Goal: Task Accomplishment & Management: Manage account settings

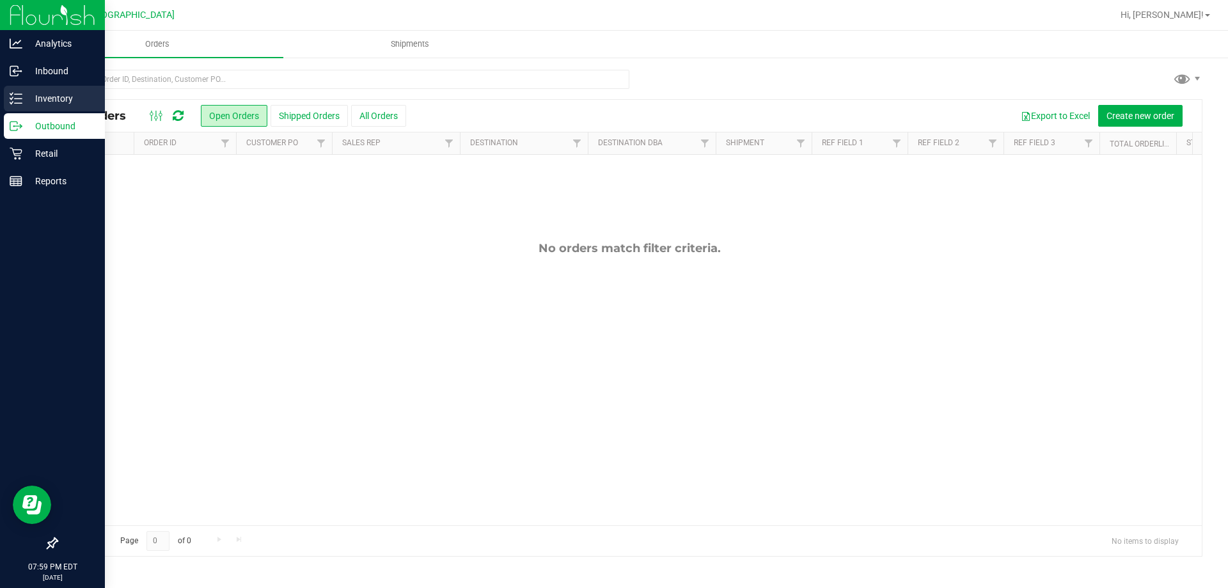
click at [10, 93] on icon at bounding box center [16, 98] width 13 height 13
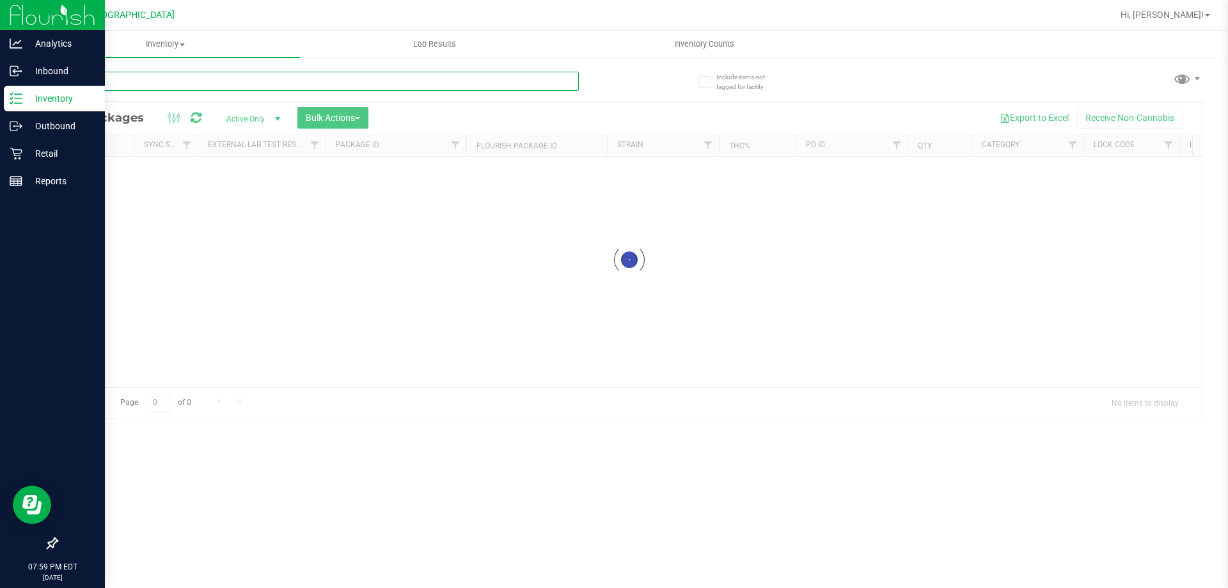
click at [172, 75] on div "Inventory All packages All inventory Waste log Create inventory Lab Results Inv…" at bounding box center [629, 309] width 1197 height 557
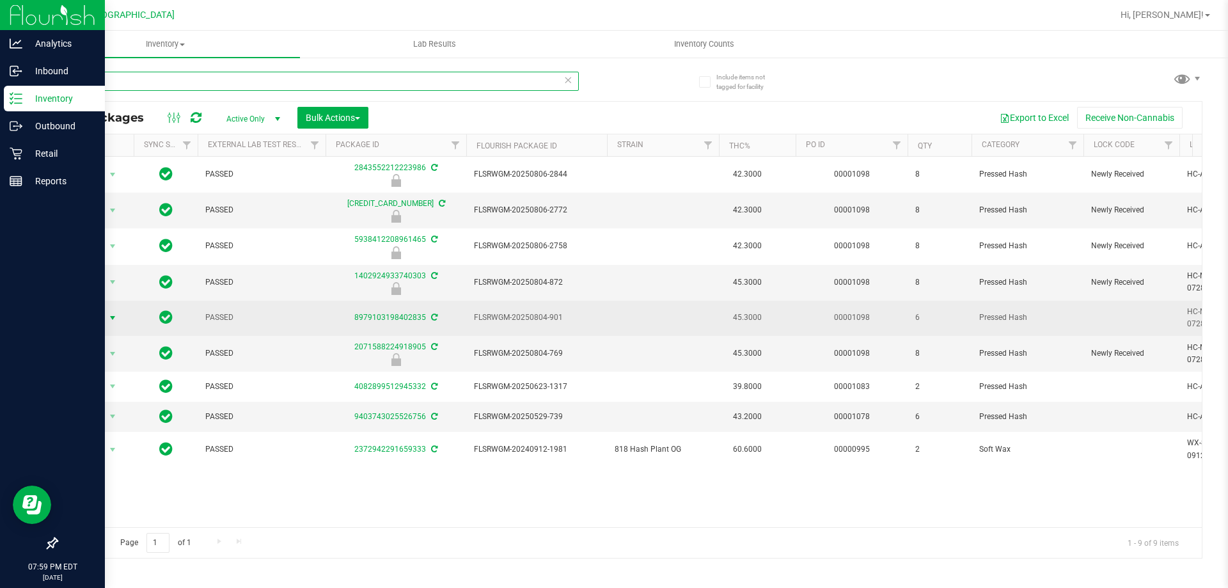
type input "has"
click at [108, 313] on span "select" at bounding box center [112, 318] width 10 height 10
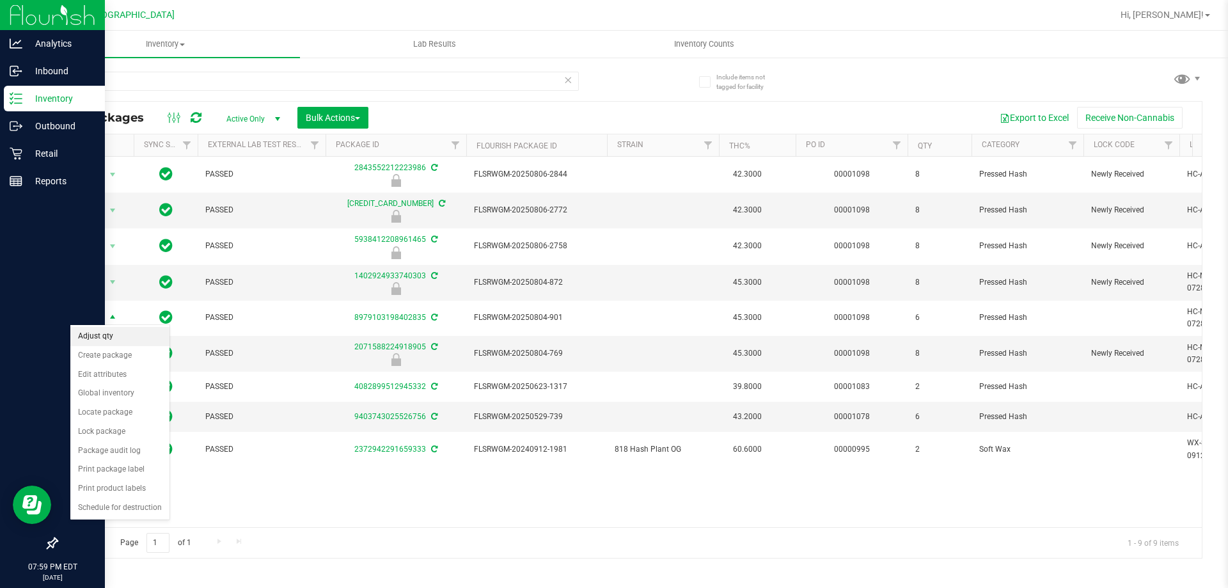
click at [113, 329] on li "Adjust qty" at bounding box center [119, 336] width 99 height 19
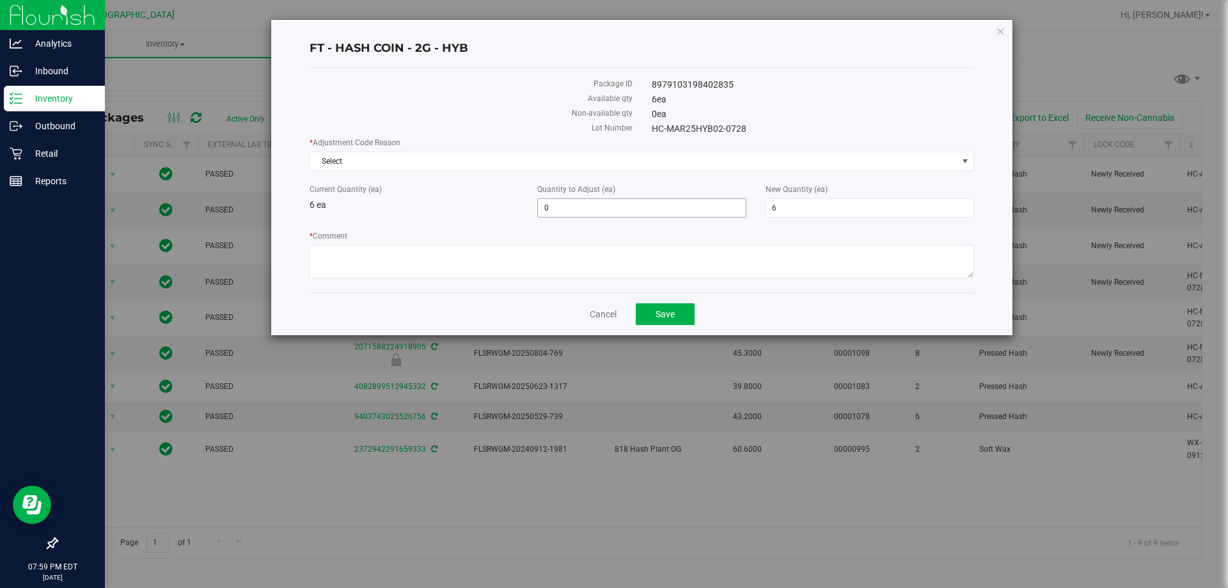
click at [581, 208] on input "0" at bounding box center [641, 208] width 207 height 18
type input "7"
type input "1"
click at [543, 254] on textarea "* Comment" at bounding box center [641, 261] width 664 height 33
type input "1"
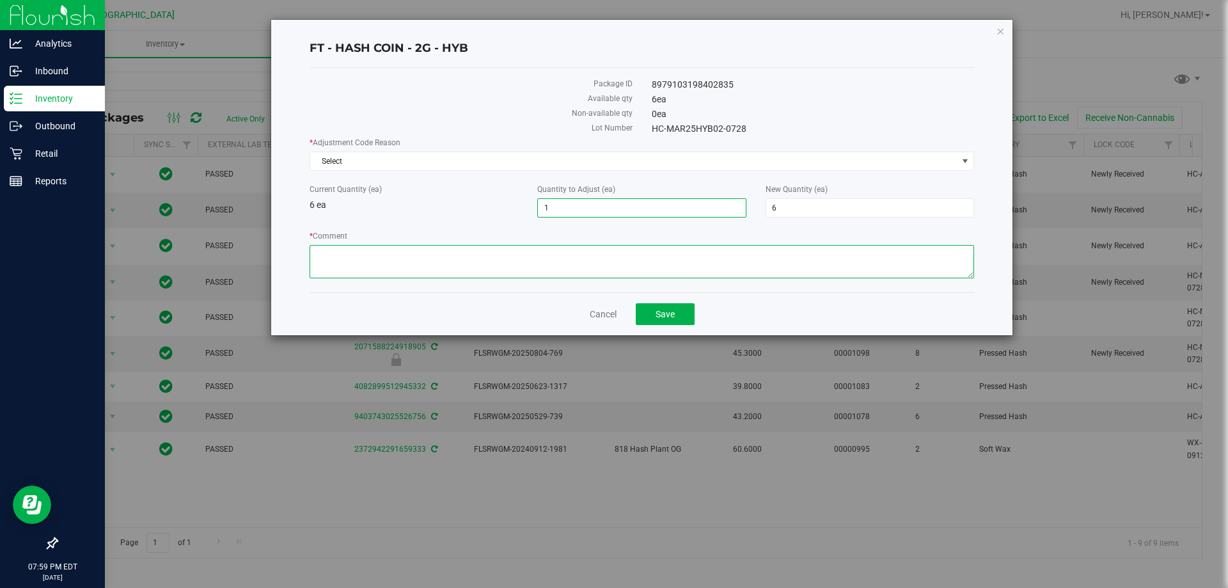
type input "7"
click at [479, 160] on span "Select" at bounding box center [633, 161] width 647 height 18
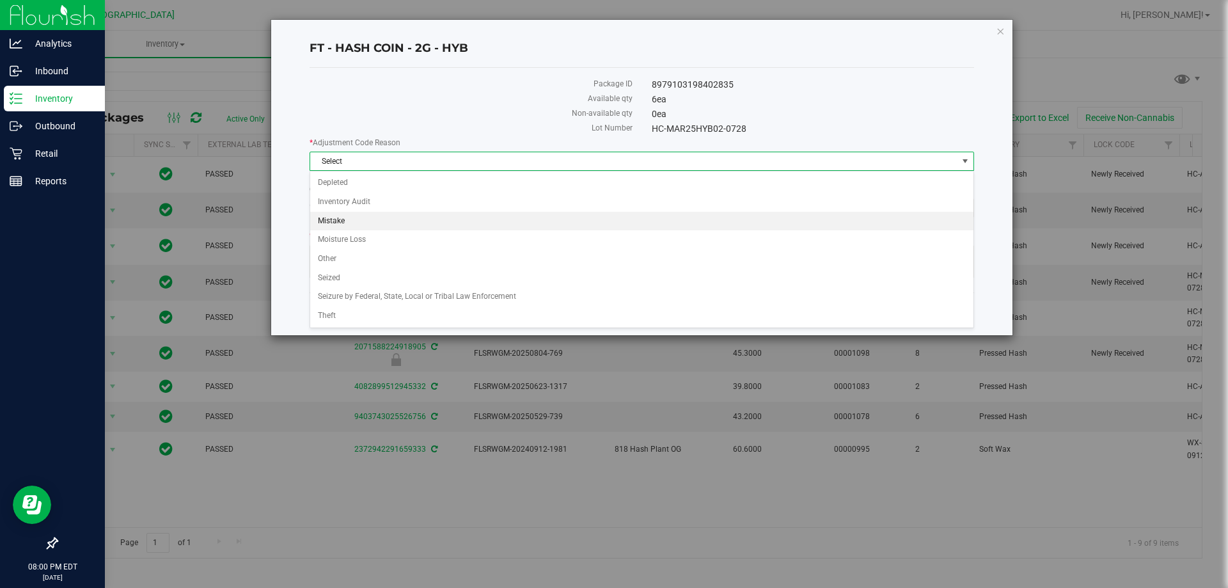
click at [356, 226] on li "Mistake" at bounding box center [641, 221] width 663 height 19
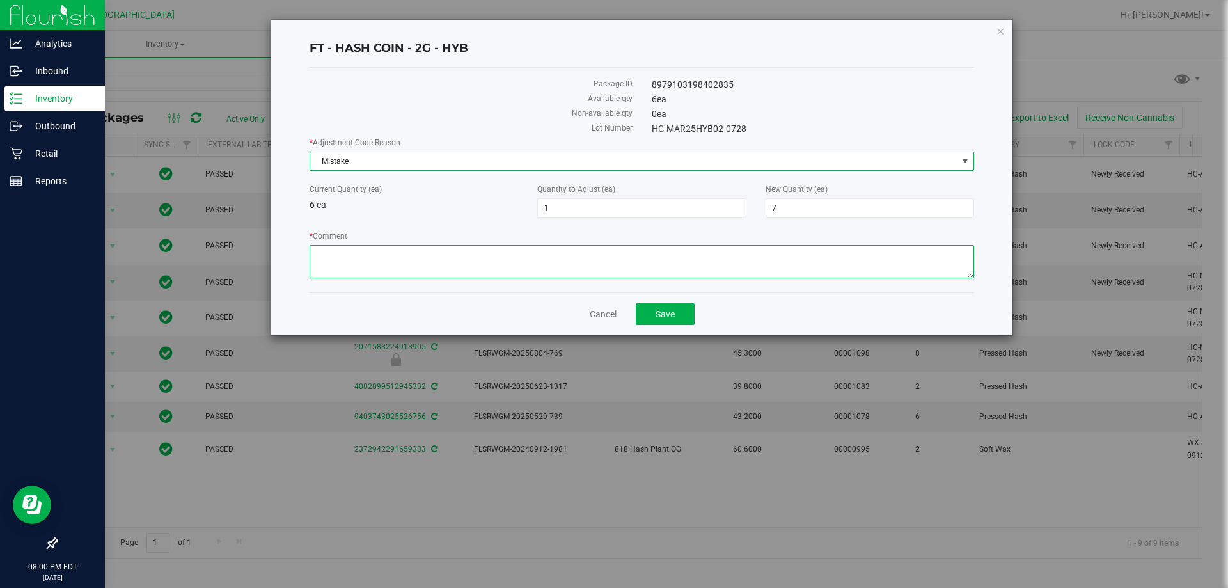
click at [377, 249] on textarea "* Comment" at bounding box center [641, 261] width 664 height 33
type textarea "wrong"
click at [597, 316] on link "Cancel" at bounding box center [602, 314] width 27 height 13
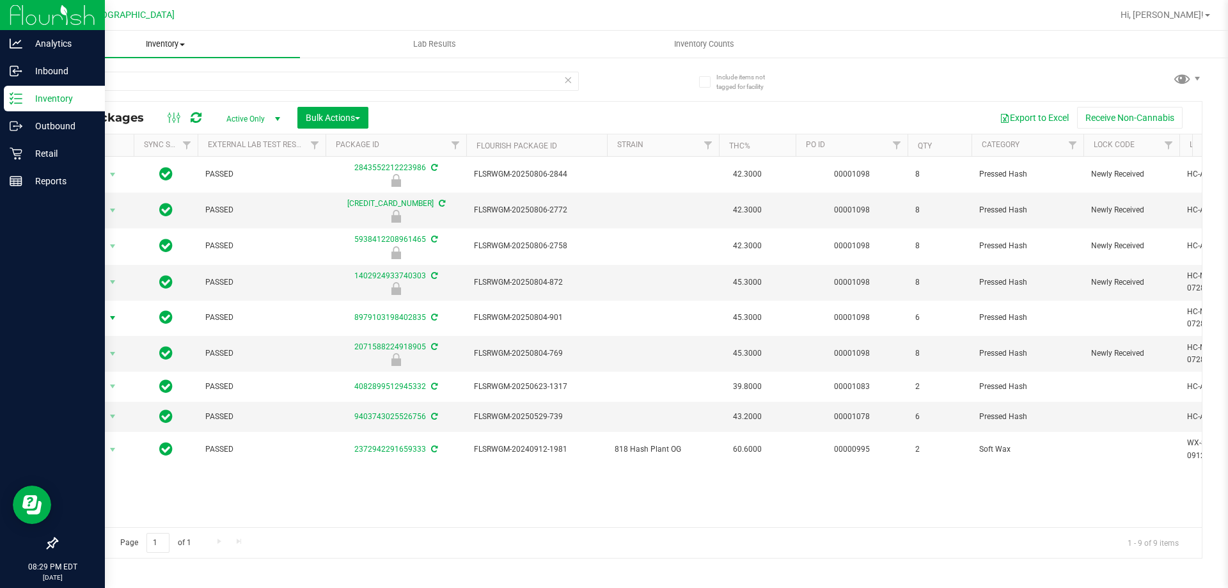
click at [157, 56] on uib-tab-heading "Inventory All packages All inventory Waste log Create inventory" at bounding box center [165, 44] width 269 height 27
click at [490, 102] on div "All Packages Active Only Active Only Lab Samples Locked All External Internal B…" at bounding box center [629, 118] width 1144 height 32
click at [491, 78] on input "has" at bounding box center [317, 81] width 522 height 19
type input "h"
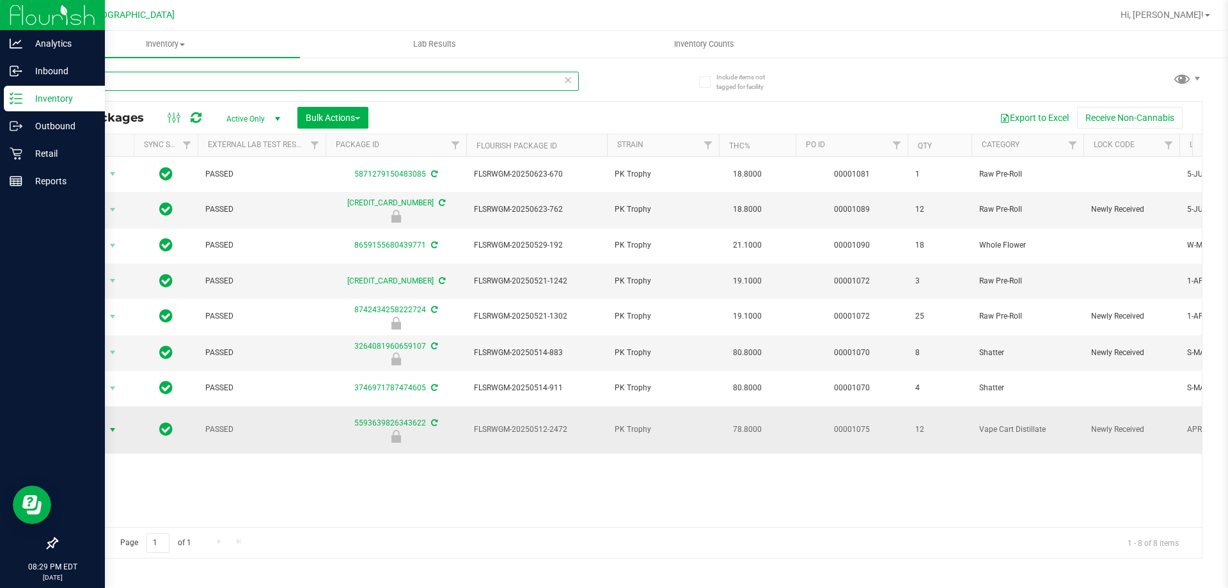
type input "pkt"
click at [112, 430] on span "select" at bounding box center [112, 430] width 10 height 10
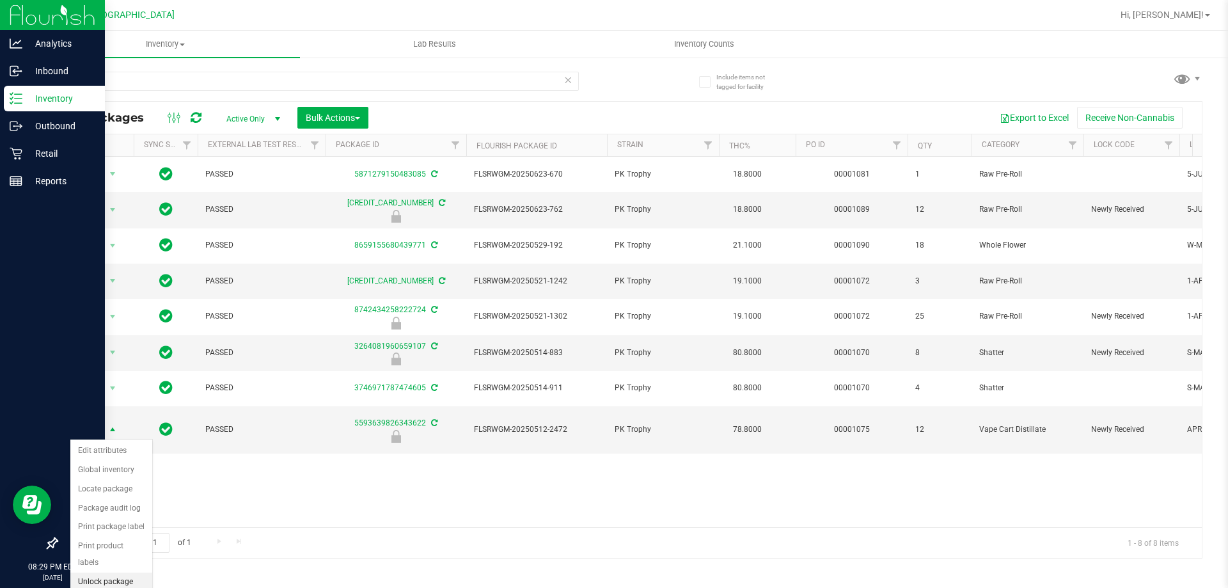
click at [106, 572] on li "Unlock package" at bounding box center [111, 581] width 82 height 19
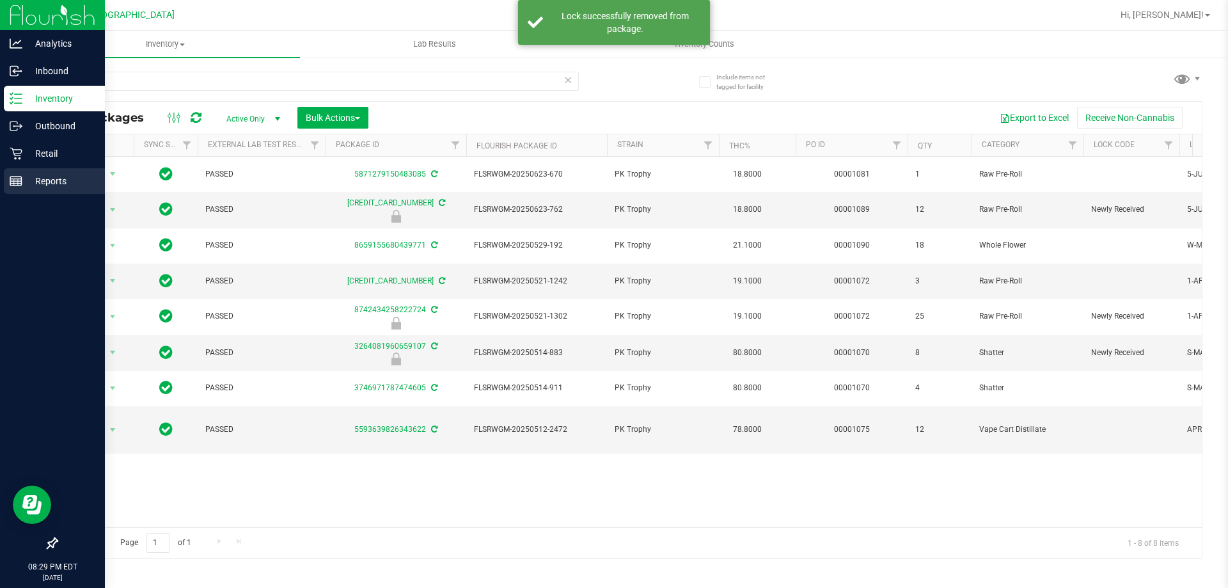
click at [22, 193] on div "Reports" at bounding box center [54, 181] width 101 height 26
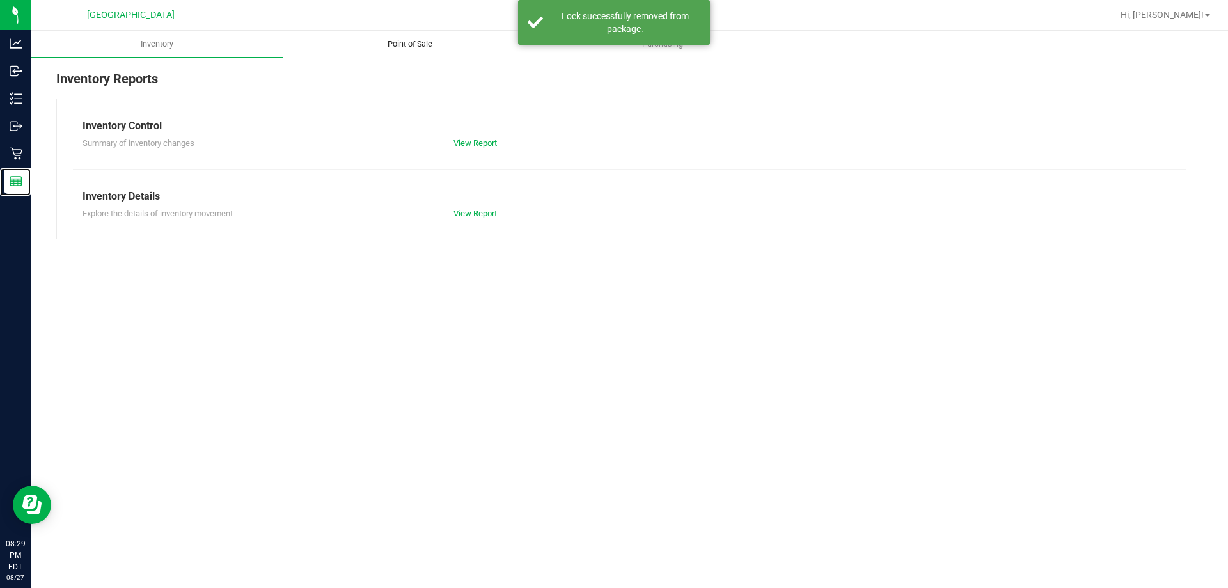
click at [398, 40] on span "Point of Sale" at bounding box center [409, 44] width 79 height 12
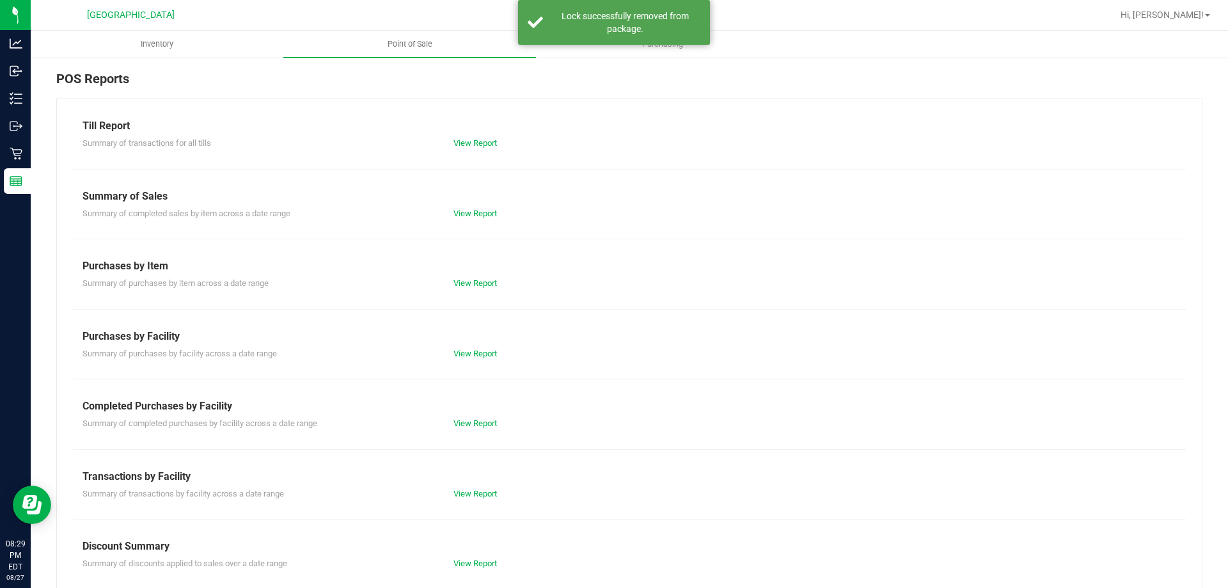
click at [506, 409] on div "Completed Purchases by Facility" at bounding box center [628, 405] width 1093 height 15
click at [486, 423] on link "View Report" at bounding box center [474, 423] width 43 height 10
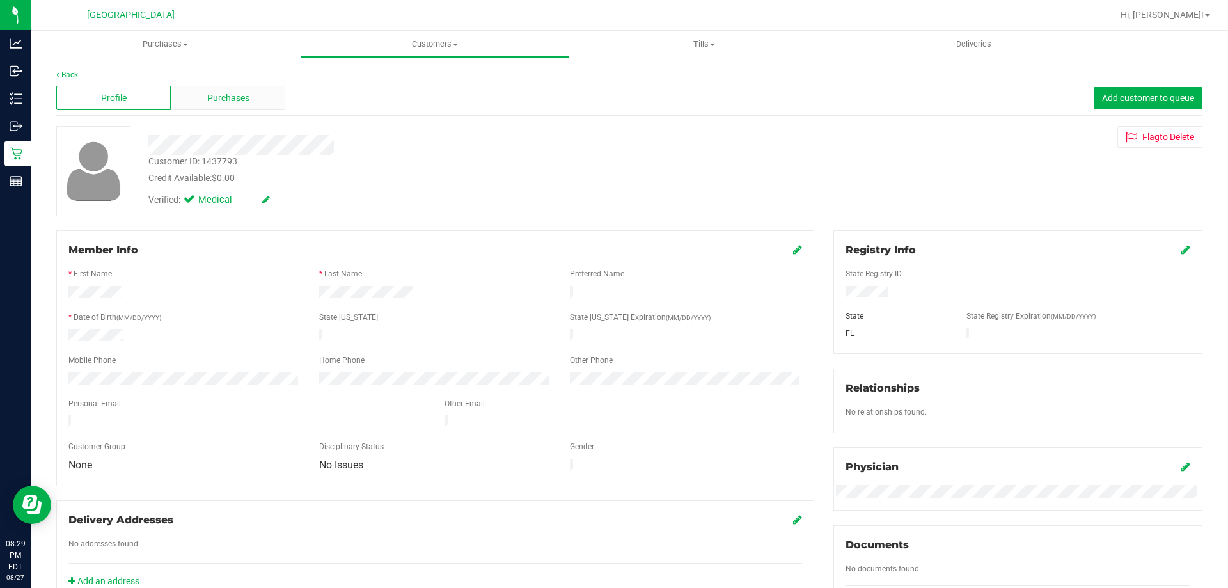
click at [235, 100] on span "Purchases" at bounding box center [228, 97] width 42 height 13
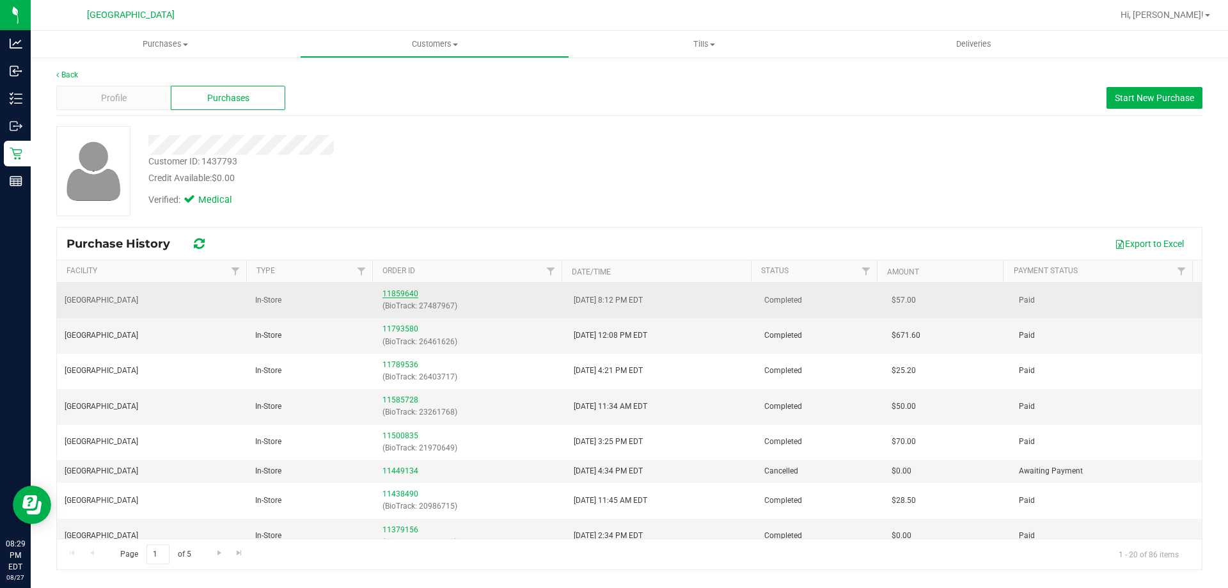
click at [391, 295] on link "11859640" at bounding box center [400, 293] width 36 height 9
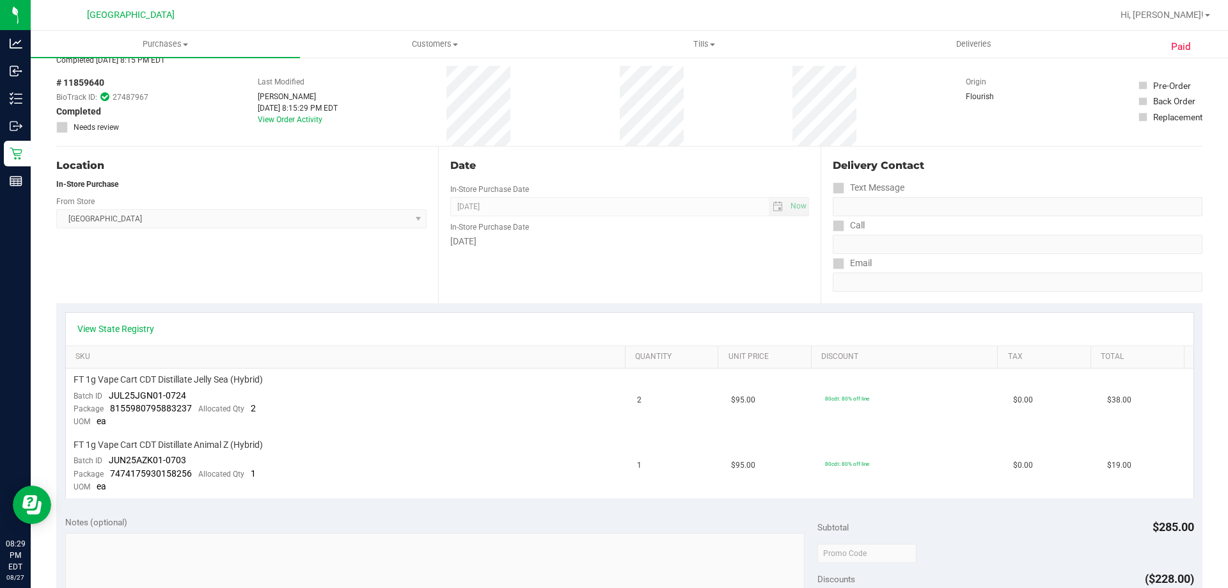
scroll to position [81, 0]
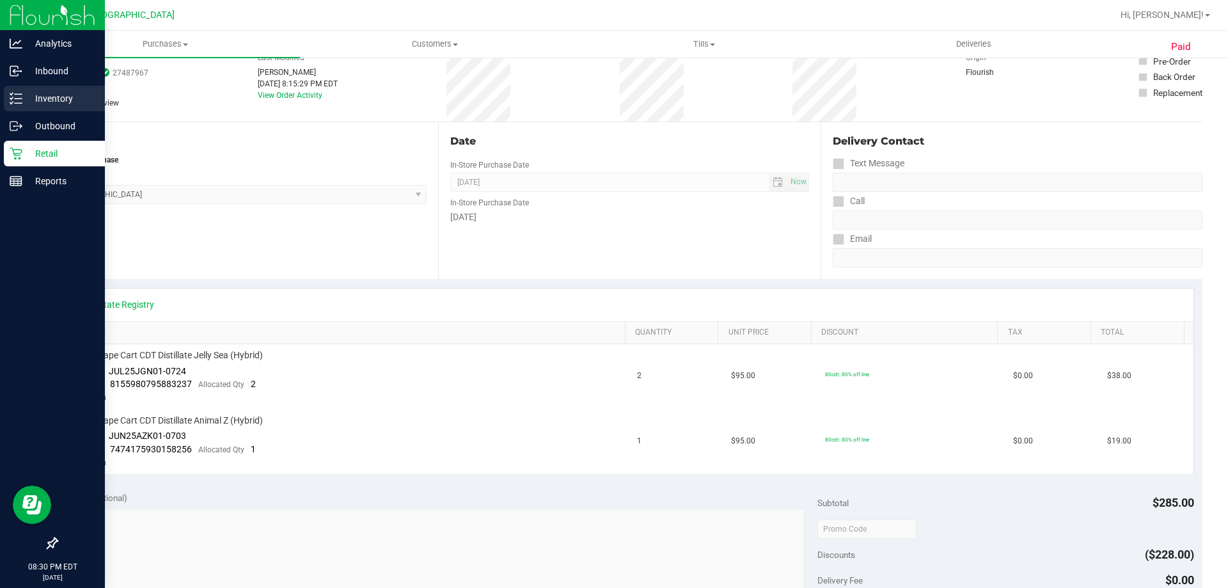
click at [3, 102] on link "Inventory" at bounding box center [52, 99] width 105 height 27
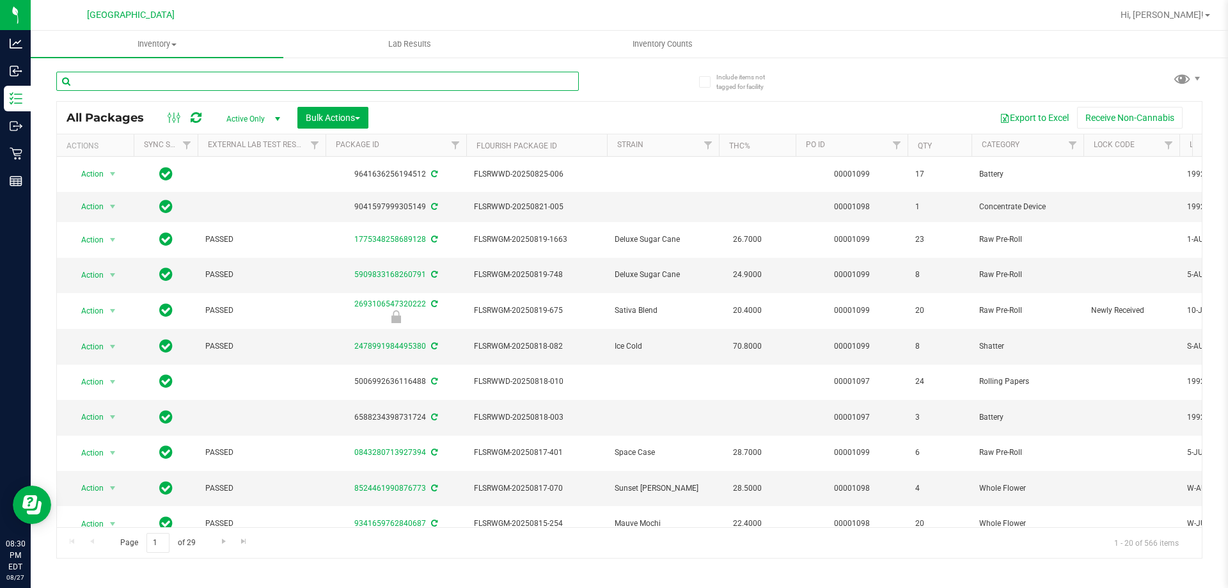
click at [400, 77] on input "text" at bounding box center [317, 81] width 522 height 19
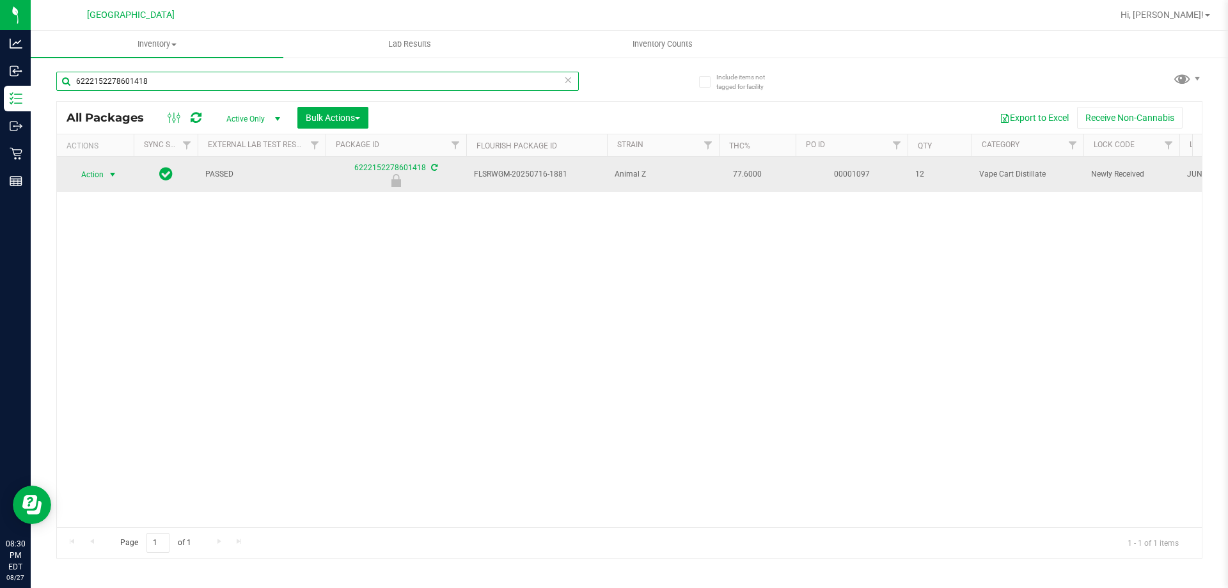
type input "6222152278601418"
click at [110, 180] on span "select" at bounding box center [112, 174] width 10 height 10
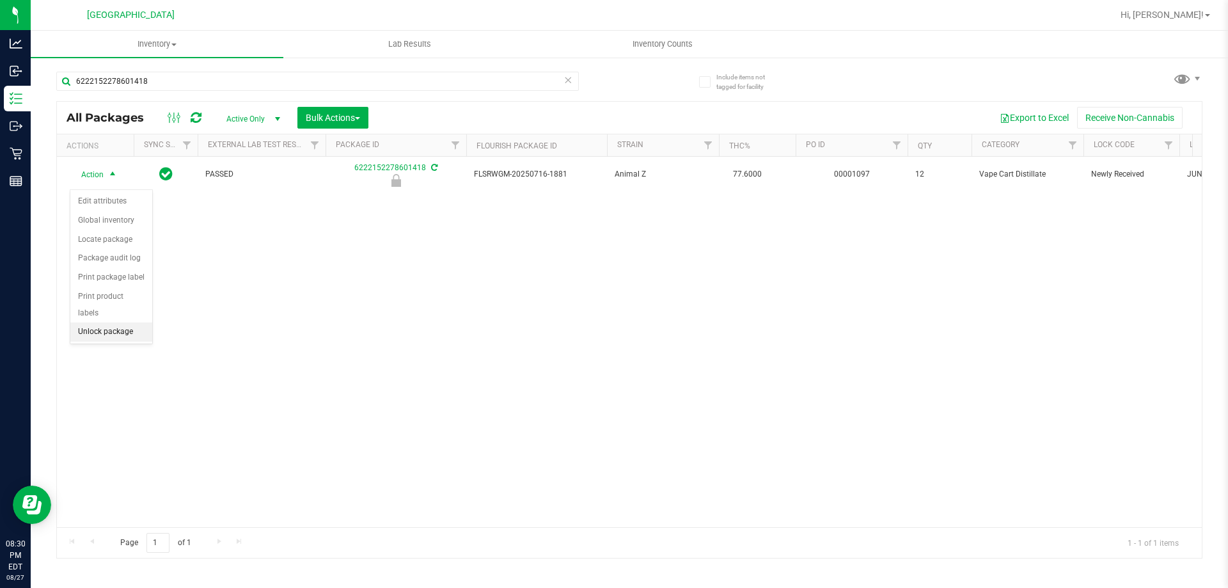
click at [125, 322] on li "Unlock package" at bounding box center [111, 331] width 82 height 19
